Goal: Information Seeking & Learning: Find specific fact

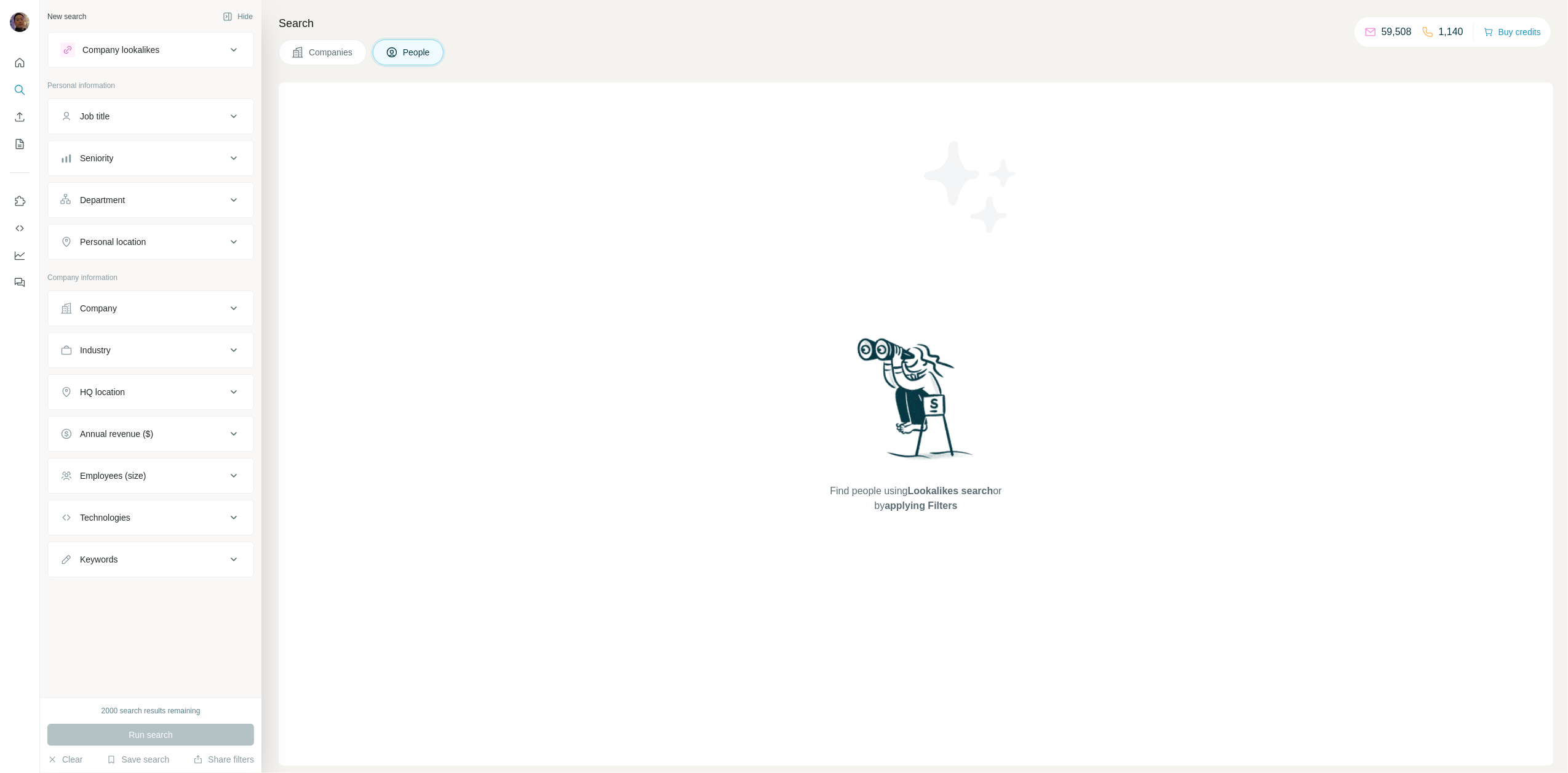
click at [141, 309] on div "Company" at bounding box center [143, 308] width 166 height 12
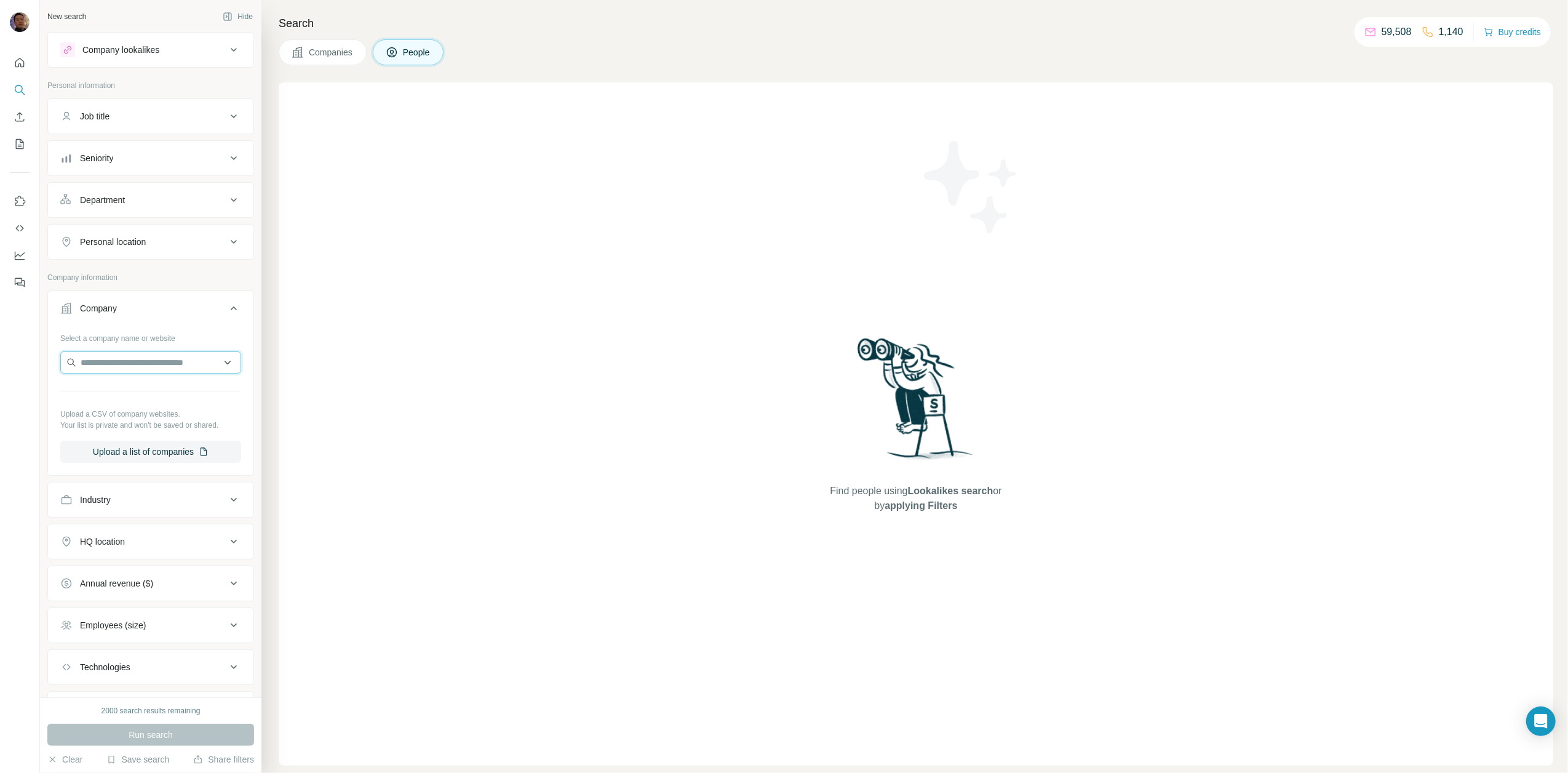
click at [164, 372] on input "text" at bounding box center [150, 362] width 181 height 22
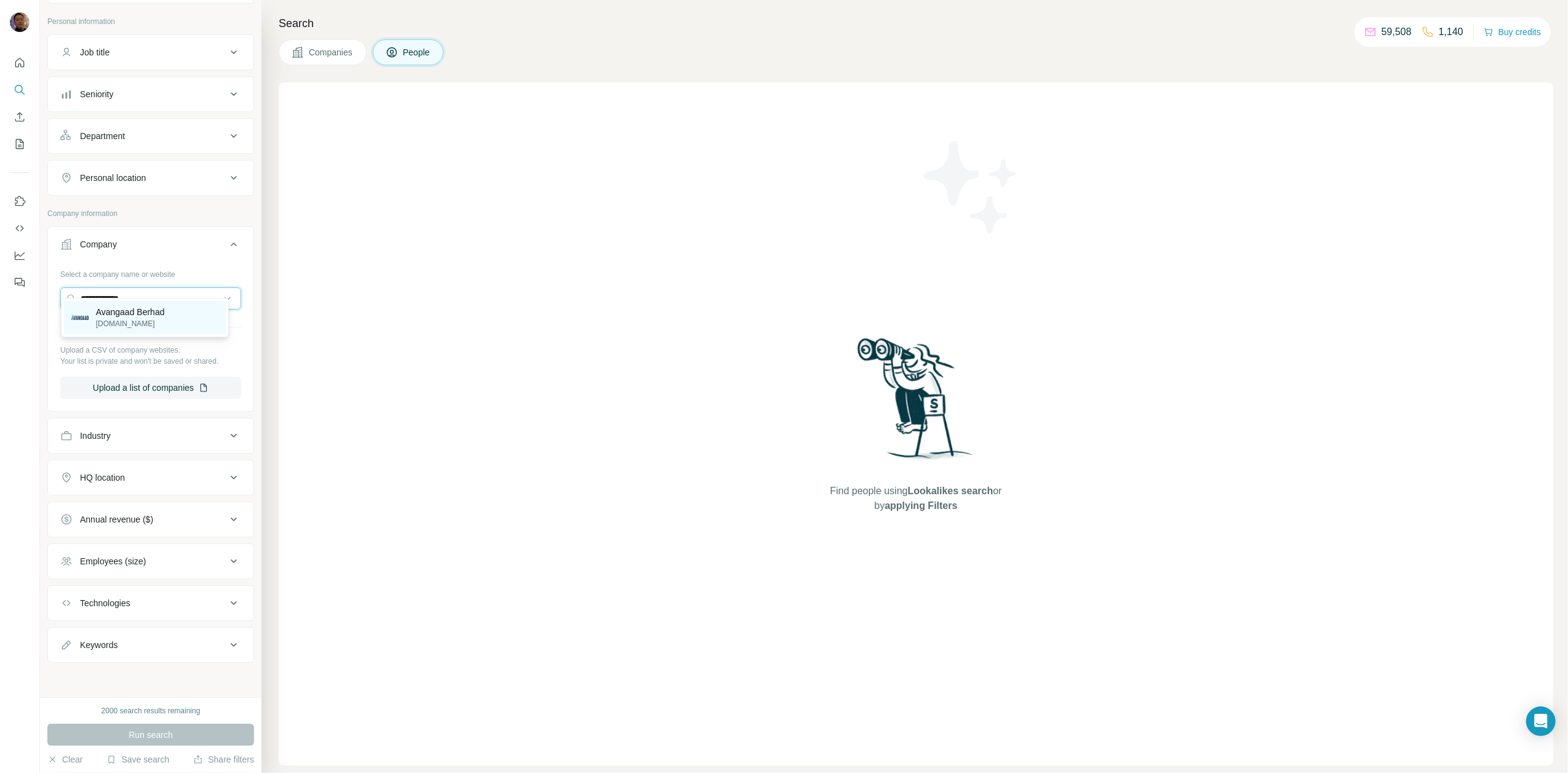
type input "**********"
click at [158, 313] on p "Avangaad Berhad" at bounding box center [131, 312] width 69 height 12
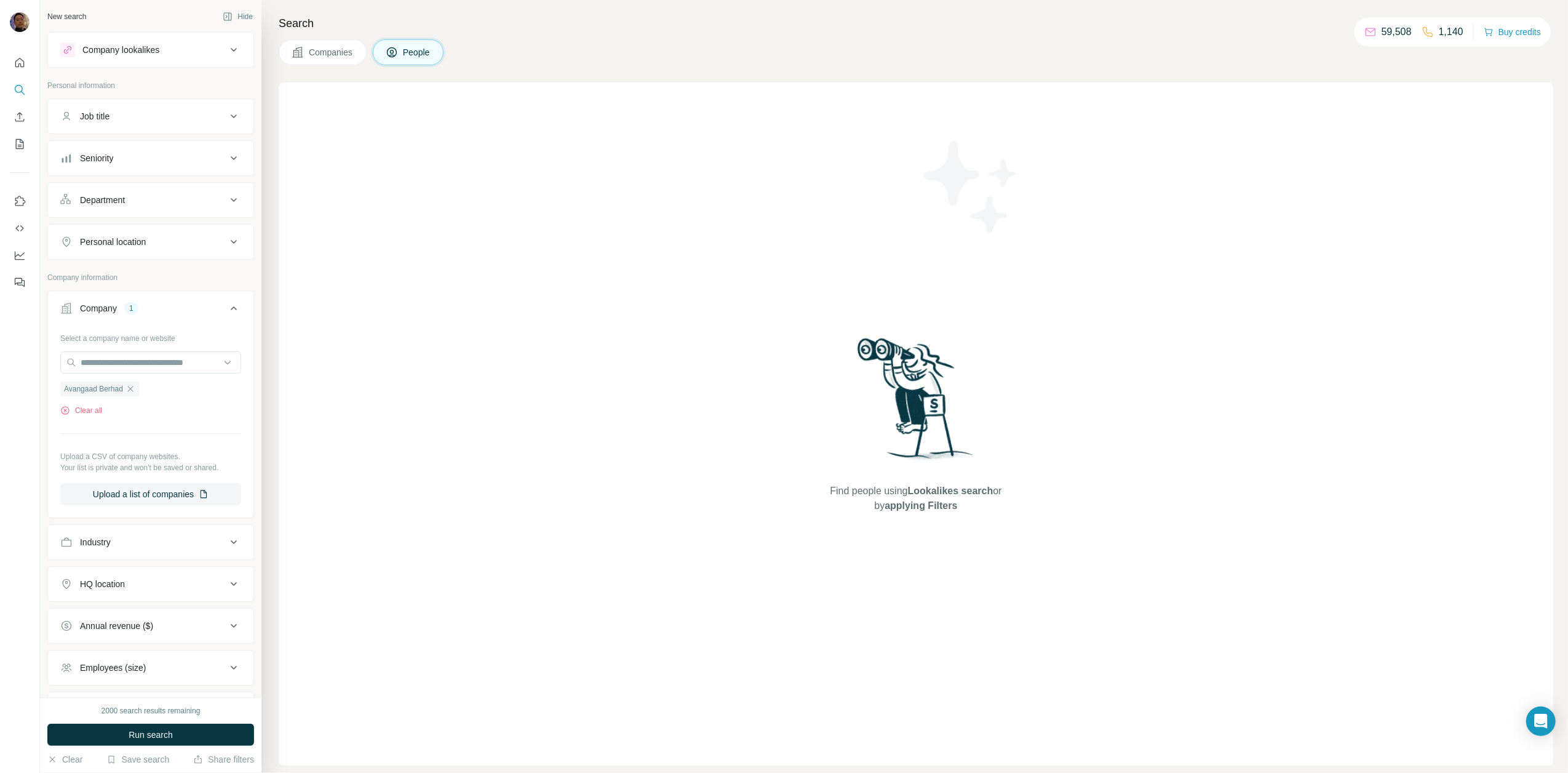
click at [162, 747] on div "2000 search results remaining Run search Clear Save search Share filters" at bounding box center [150, 735] width 221 height 76
click at [170, 734] on span "Run search" at bounding box center [150, 735] width 44 height 12
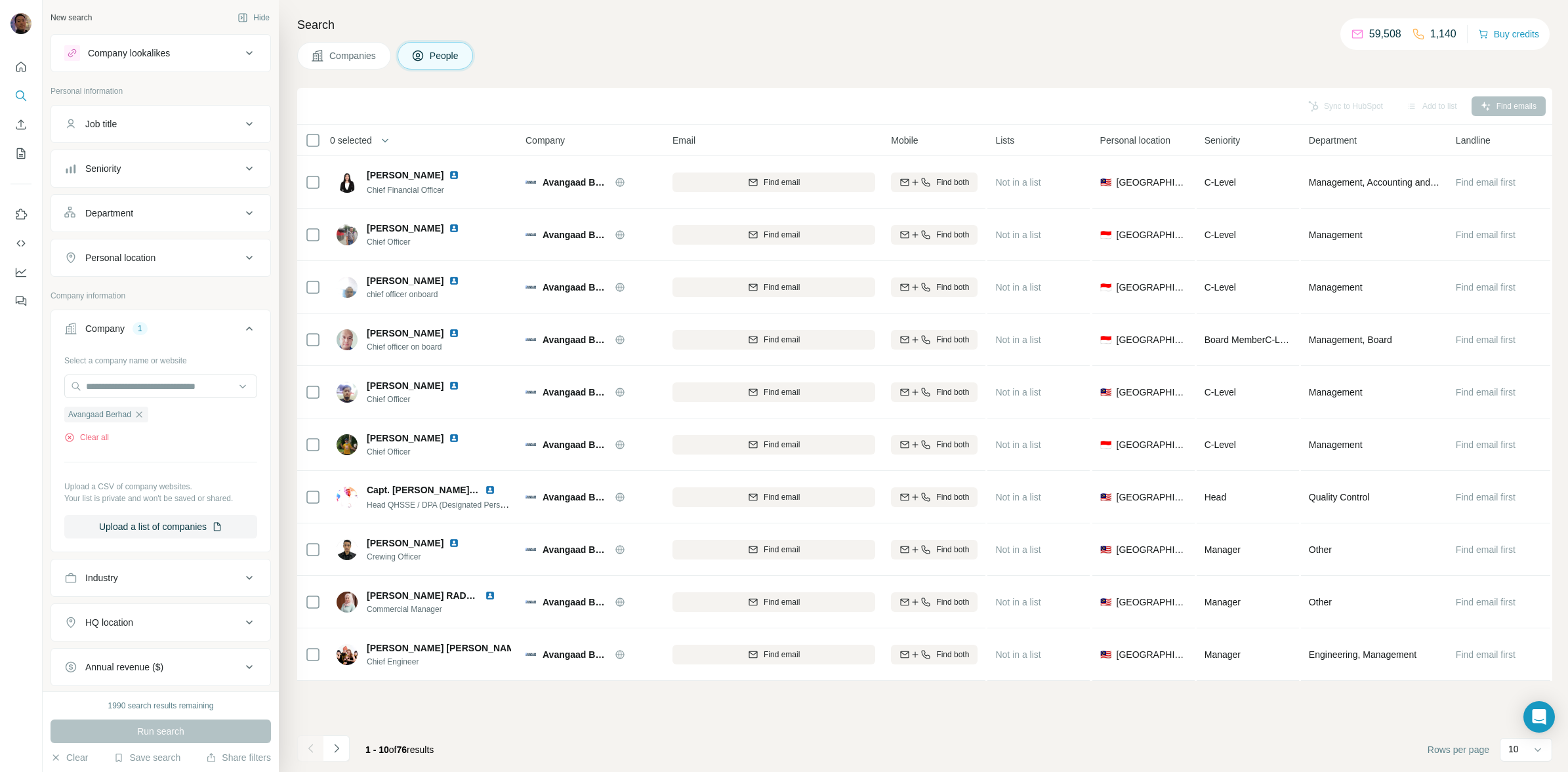
click at [149, 214] on div "Department" at bounding box center [153, 213] width 178 height 13
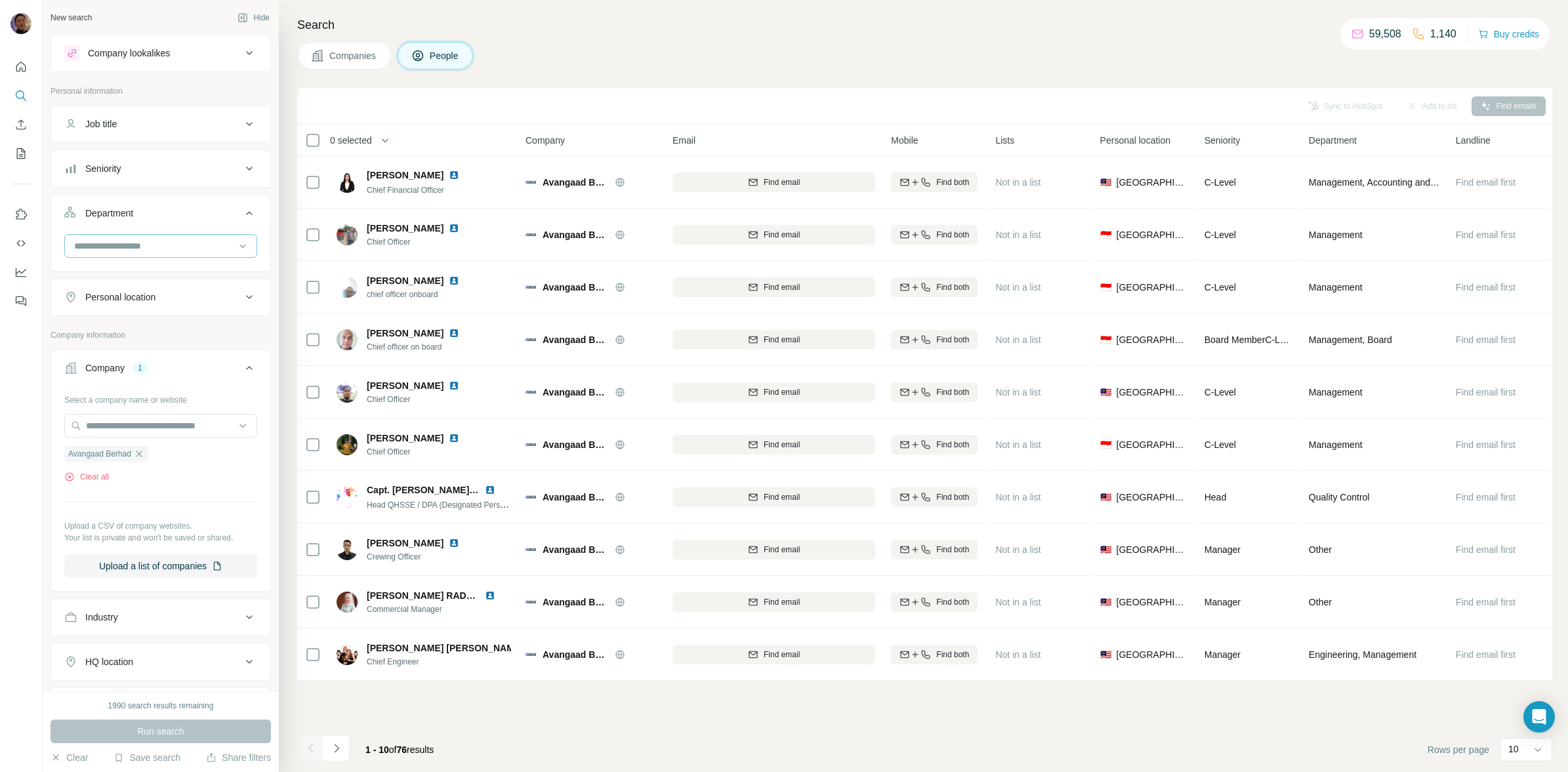
click at [153, 253] on input at bounding box center [154, 246] width 162 height 14
type input "**"
click at [153, 268] on div "PR and Communications" at bounding box center [154, 276] width 174 height 24
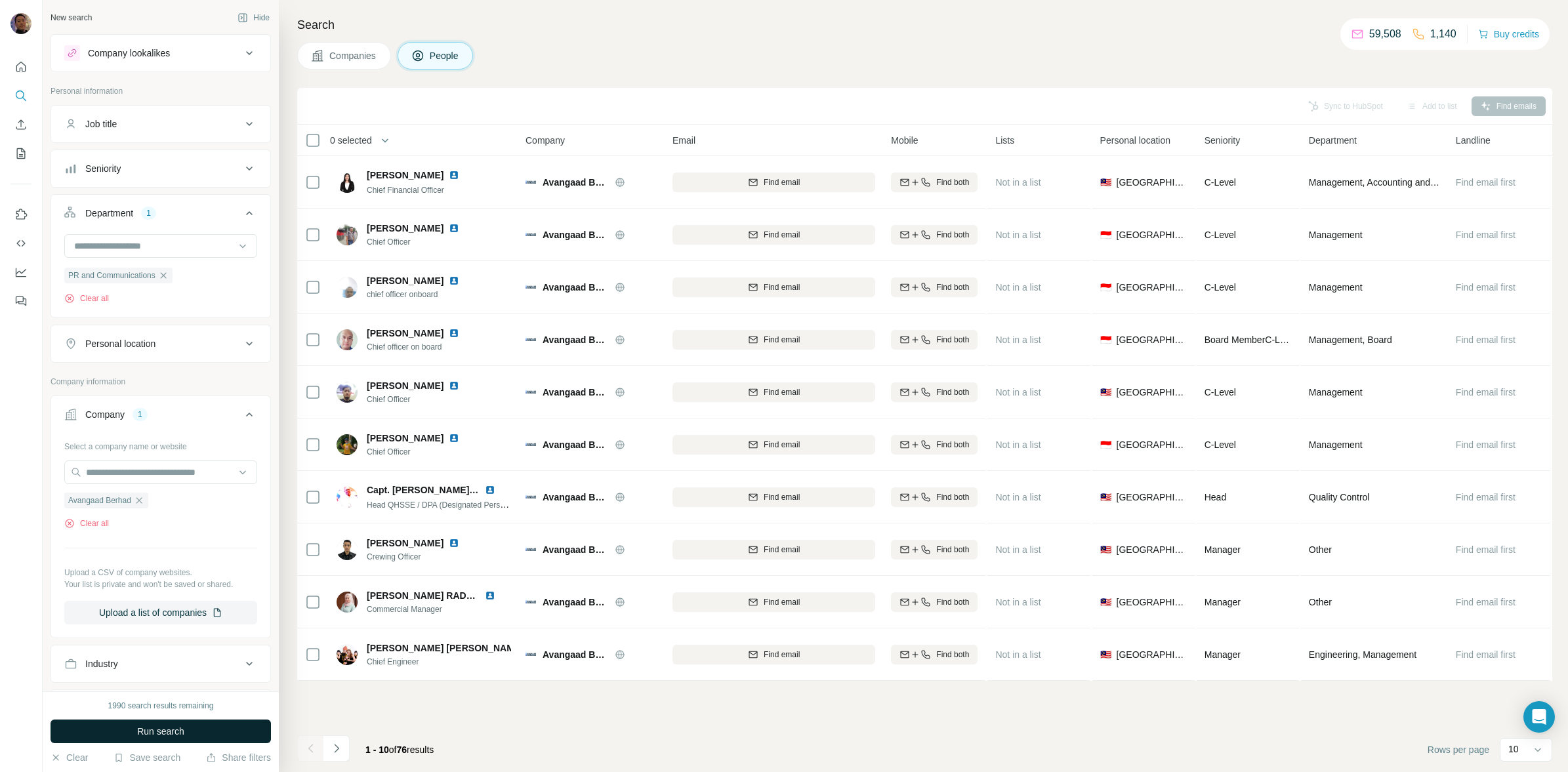
click at [179, 732] on span "Run search" at bounding box center [160, 732] width 47 height 13
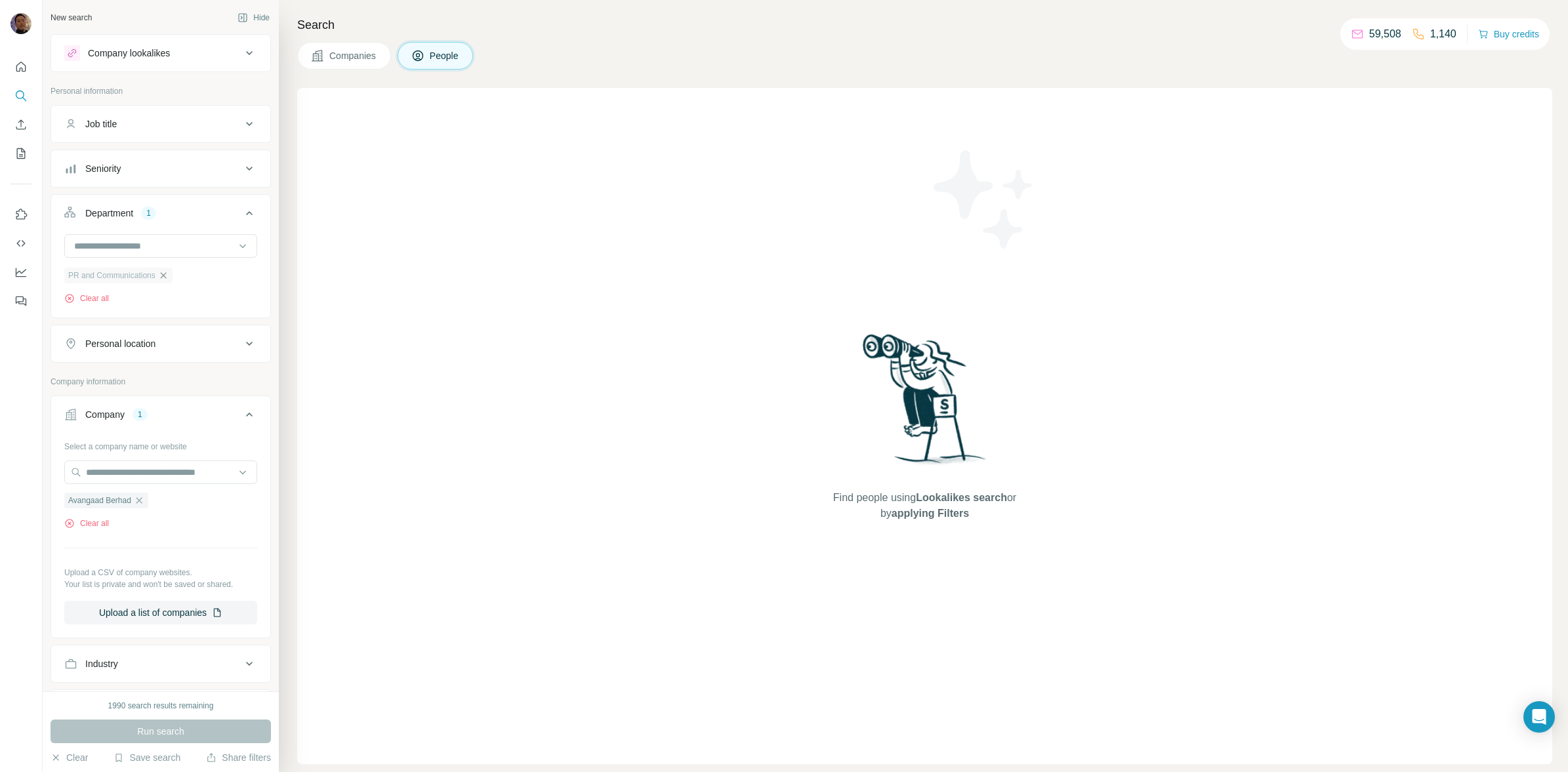
click at [167, 273] on icon "button" at bounding box center [163, 276] width 11 height 11
